Goal: Task Accomplishment & Management: Manage account settings

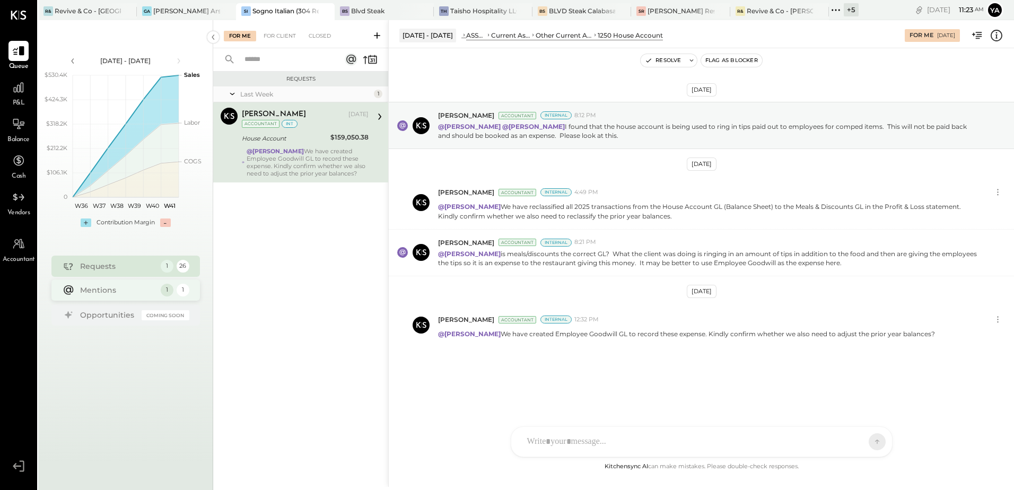
click at [123, 287] on div "Mentions" at bounding box center [117, 290] width 75 height 11
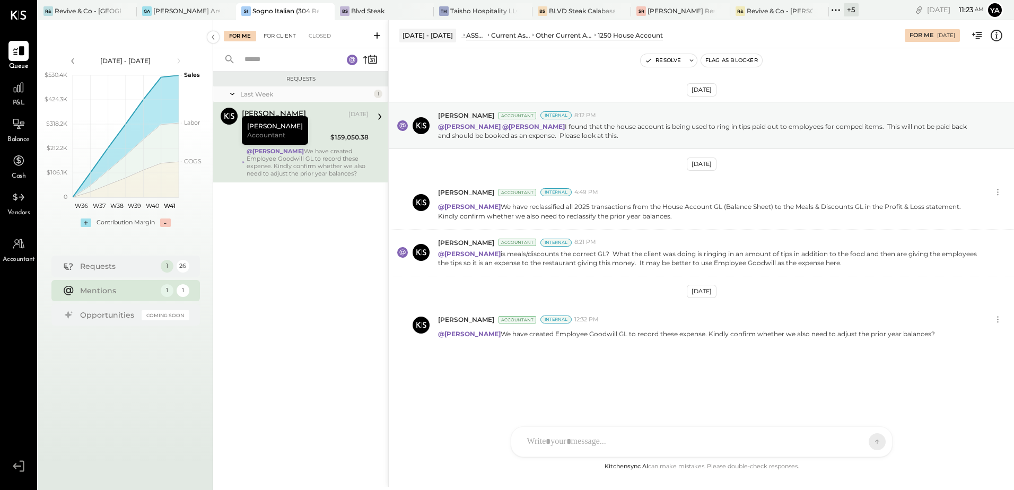
click at [272, 32] on div "For Client" at bounding box center [279, 36] width 43 height 11
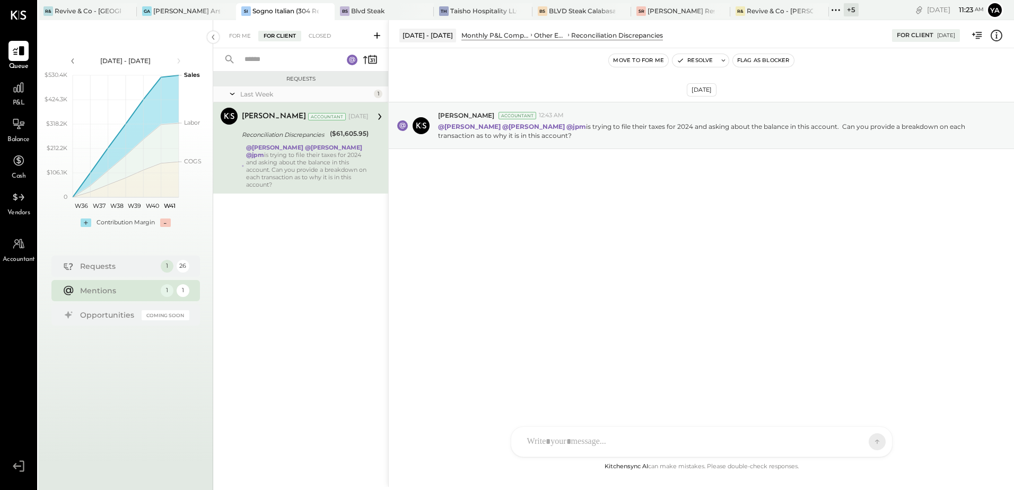
click at [303, 170] on div "@[PERSON_NAME] @[PERSON_NAME] @jpm is trying to file their taxes for 2024 and a…" at bounding box center [307, 166] width 122 height 45
click at [287, 161] on div "@[PERSON_NAME] @[PERSON_NAME] @jpm is trying to file their taxes for 2024 and a…" at bounding box center [307, 166] width 122 height 45
click at [313, 39] on div "Closed" at bounding box center [319, 36] width 33 height 11
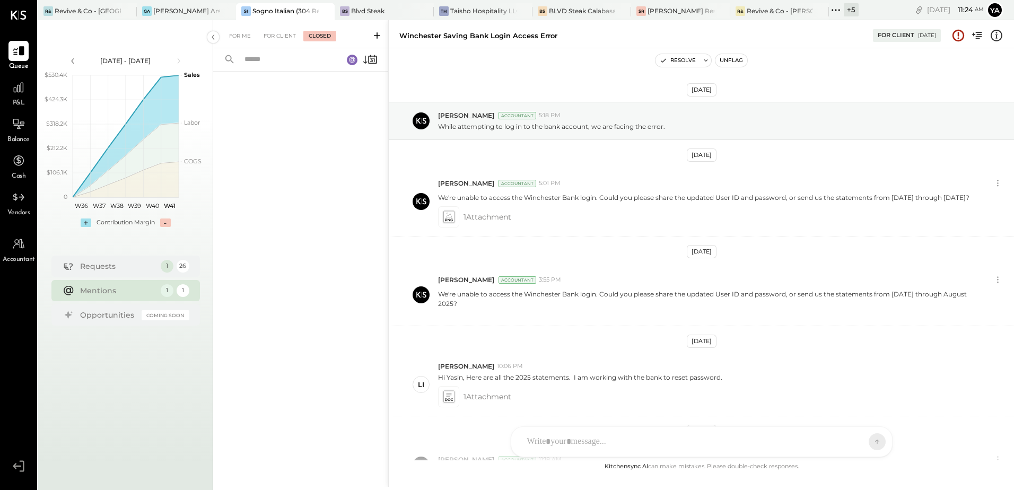
scroll to position [214, 0]
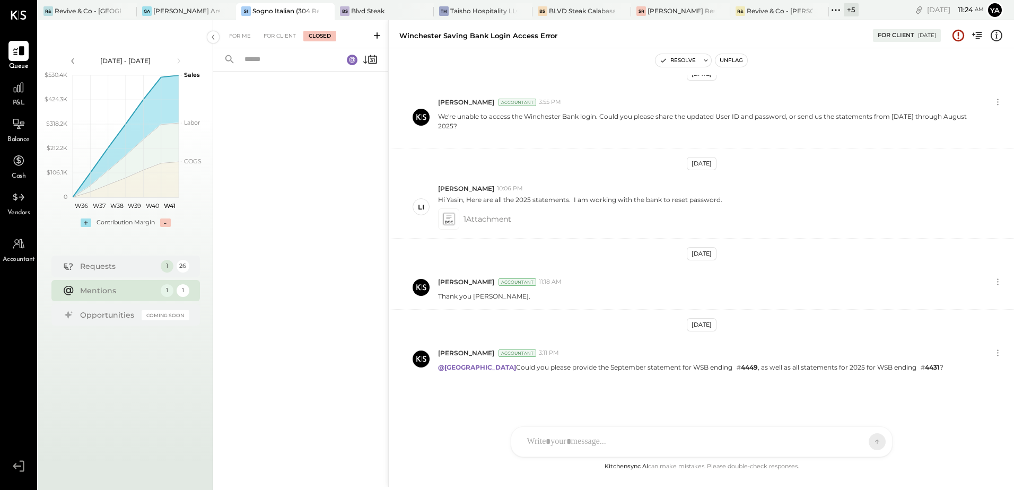
click at [285, 8] on div "Sogno Italian (304 Restaurant)" at bounding box center [285, 10] width 66 height 9
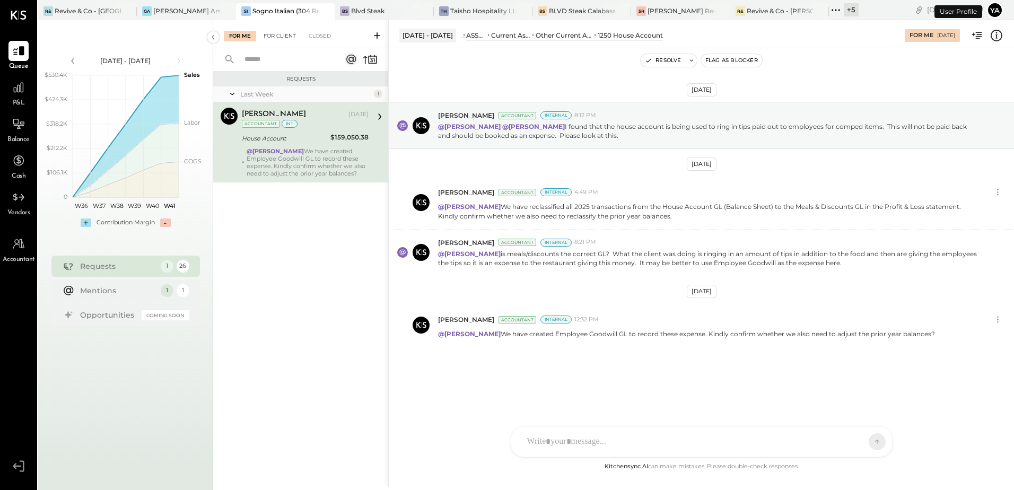
click at [285, 39] on div "For Client" at bounding box center [279, 36] width 43 height 11
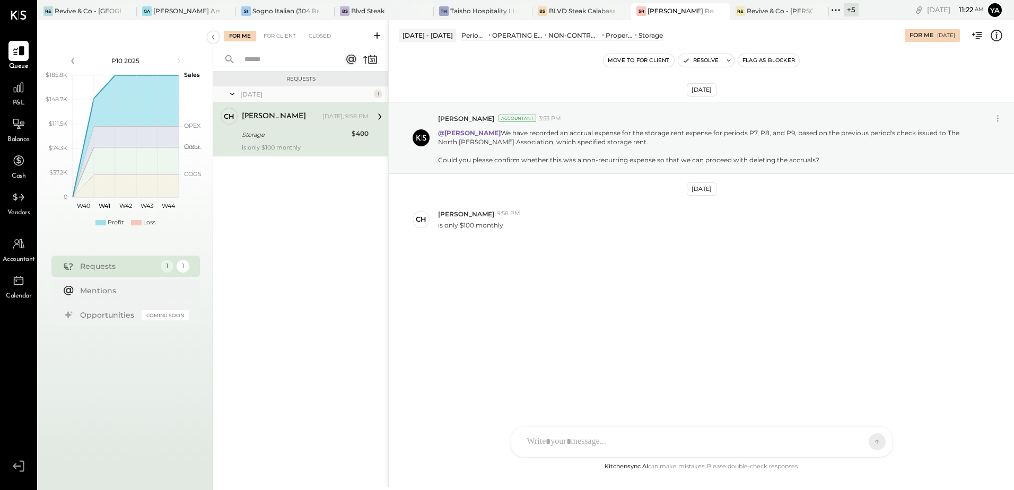
click at [311, 223] on div "Requests Yesterday 1 ch chuey Owner chuey Yesterday, 9:58 PM Storage $400 is on…" at bounding box center [300, 266] width 175 height 389
click at [312, 131] on div "Storage" at bounding box center [295, 134] width 107 height 11
